Goal: Use online tool/utility: Utilize a website feature to perform a specific function

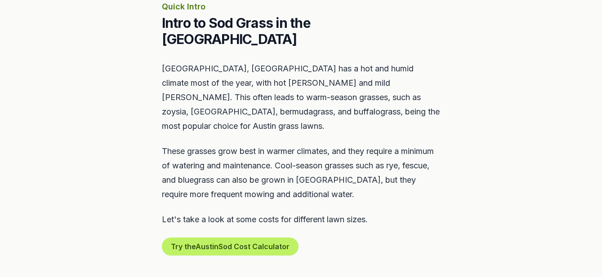
scroll to position [413, 0]
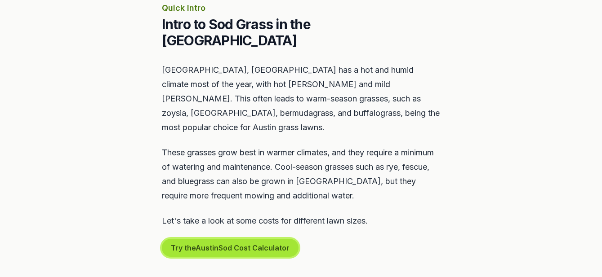
click at [235, 239] on button "Try the Austin Sod Cost Calculator" at bounding box center [230, 248] width 137 height 18
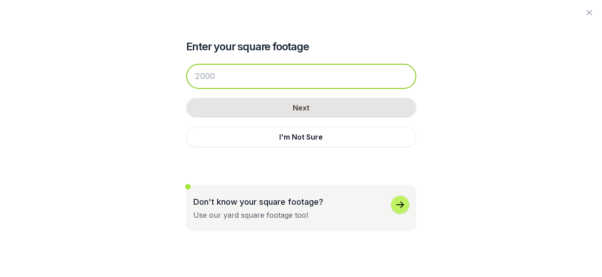
click at [255, 83] on input "number" at bounding box center [301, 76] width 230 height 25
type input "1"
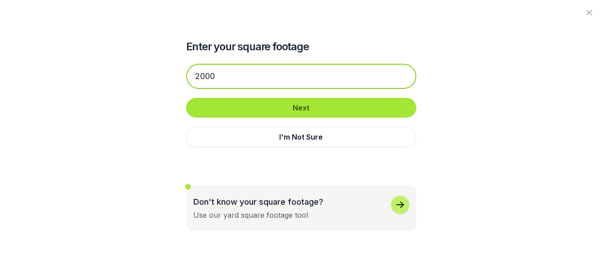
type input "2000"
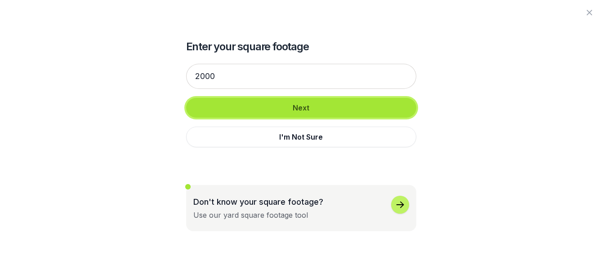
click at [297, 108] on button "Next" at bounding box center [301, 108] width 230 height 20
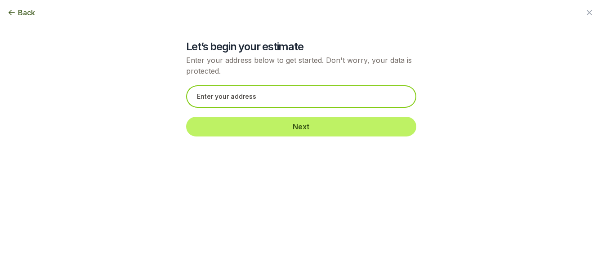
click at [268, 101] on input "text" at bounding box center [301, 96] width 230 height 22
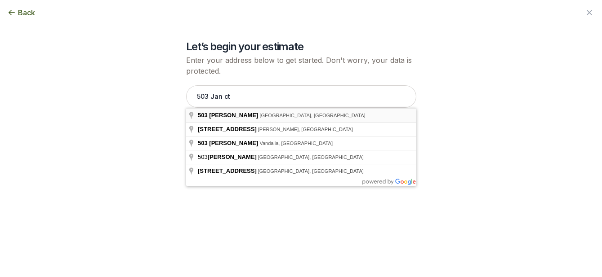
type input "[STREET_ADDRESS][PERSON_NAME]"
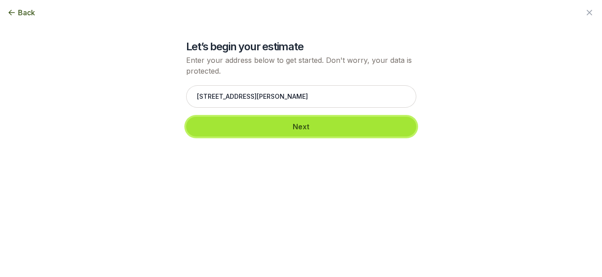
click at [299, 129] on button "Next" at bounding box center [301, 127] width 230 height 20
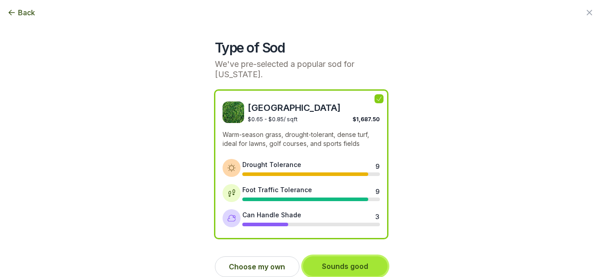
click at [341, 257] on button "Sounds good" at bounding box center [345, 267] width 84 height 20
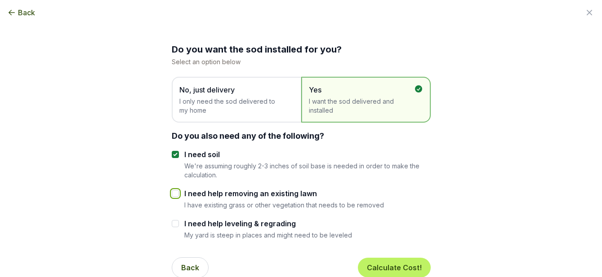
click at [173, 193] on input "I need help removing an existing lawn" at bounding box center [175, 193] width 7 height 7
checkbox input "true"
click at [392, 269] on button "Calculate Cost!" at bounding box center [394, 268] width 73 height 20
